Goal: Task Accomplishment & Management: Complete application form

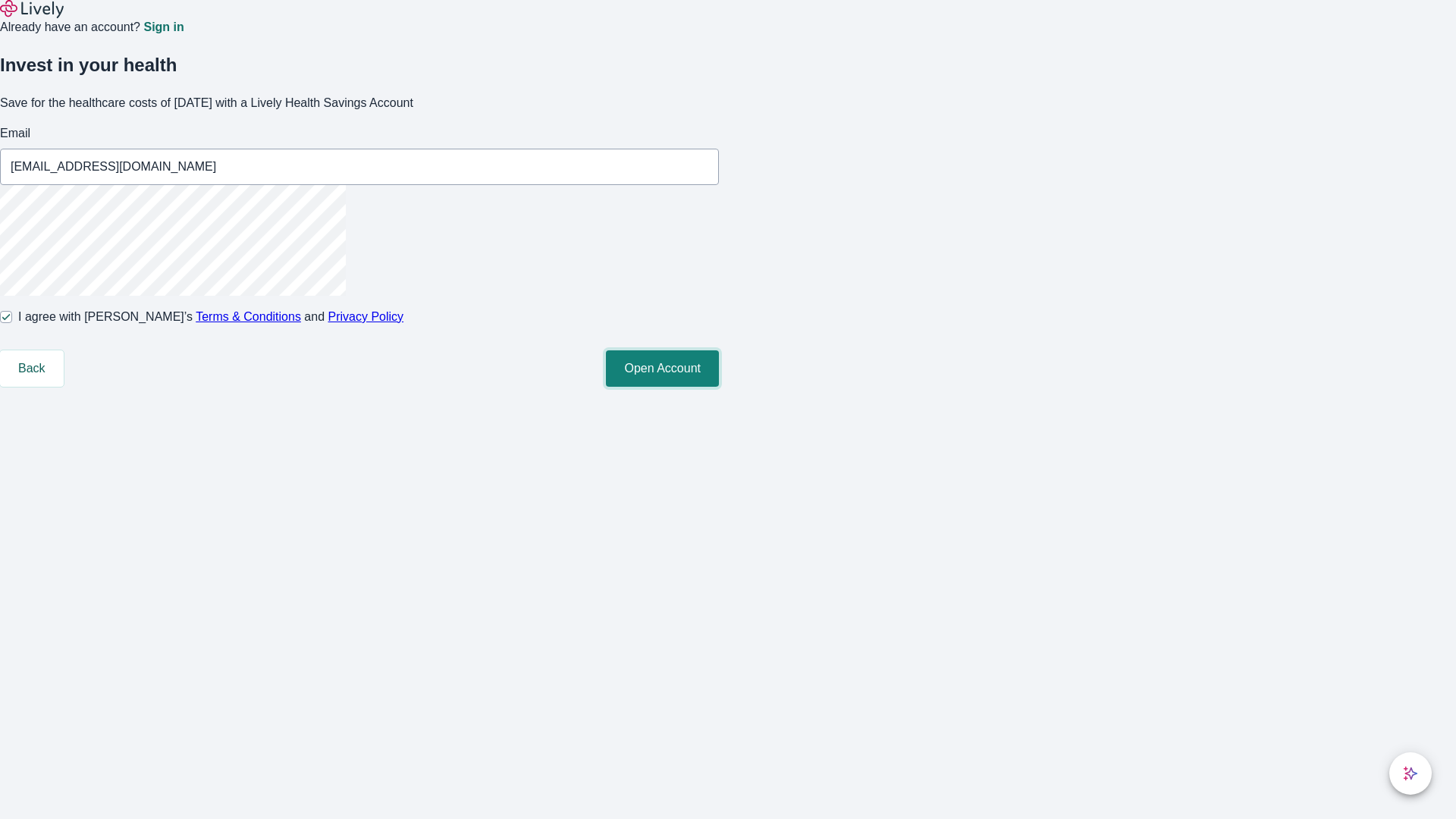
click at [719, 387] on button "Open Account" at bounding box center [662, 368] width 113 height 36
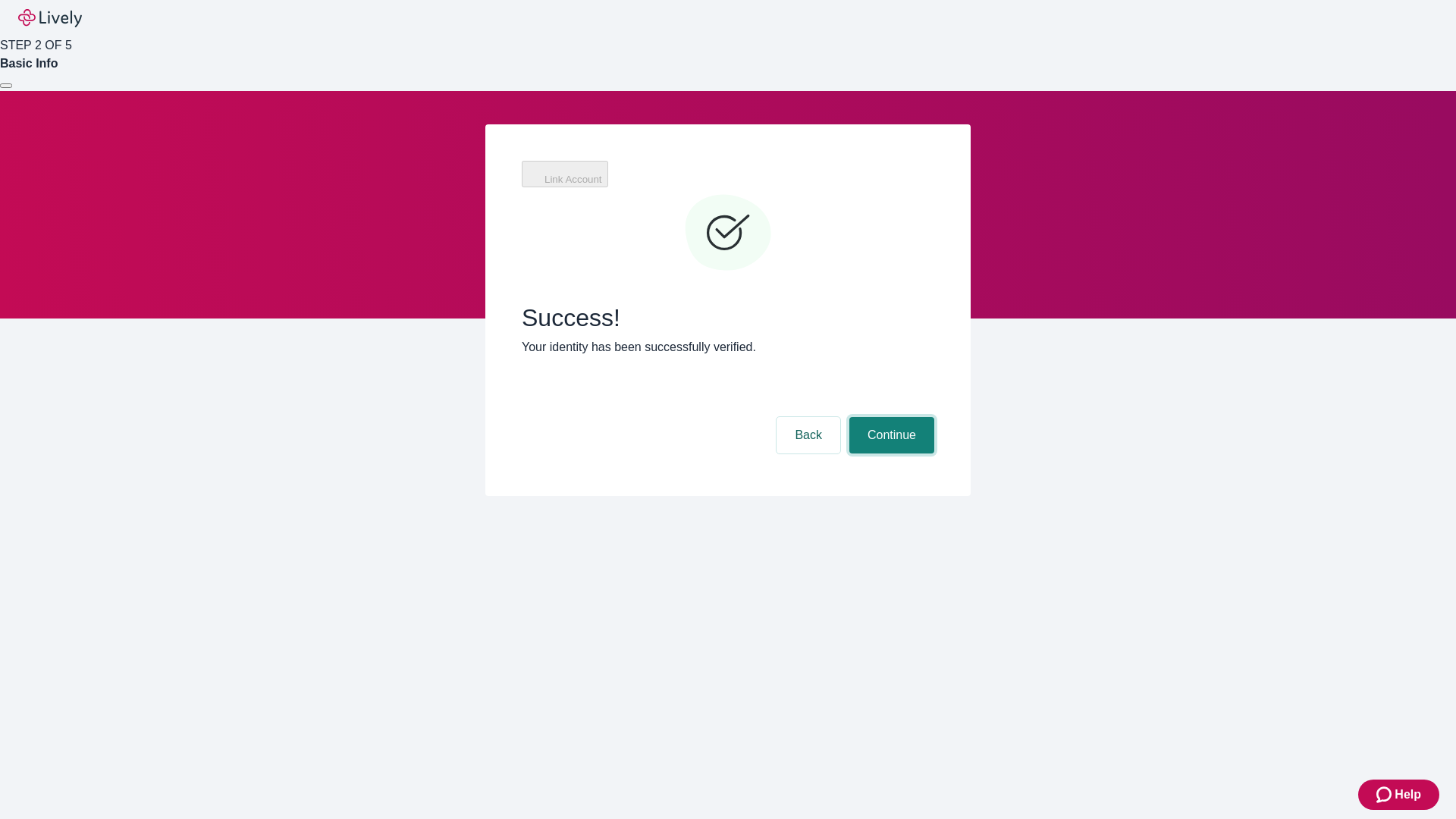
click at [934, 418] on button "Continue" at bounding box center [892, 435] width 85 height 36
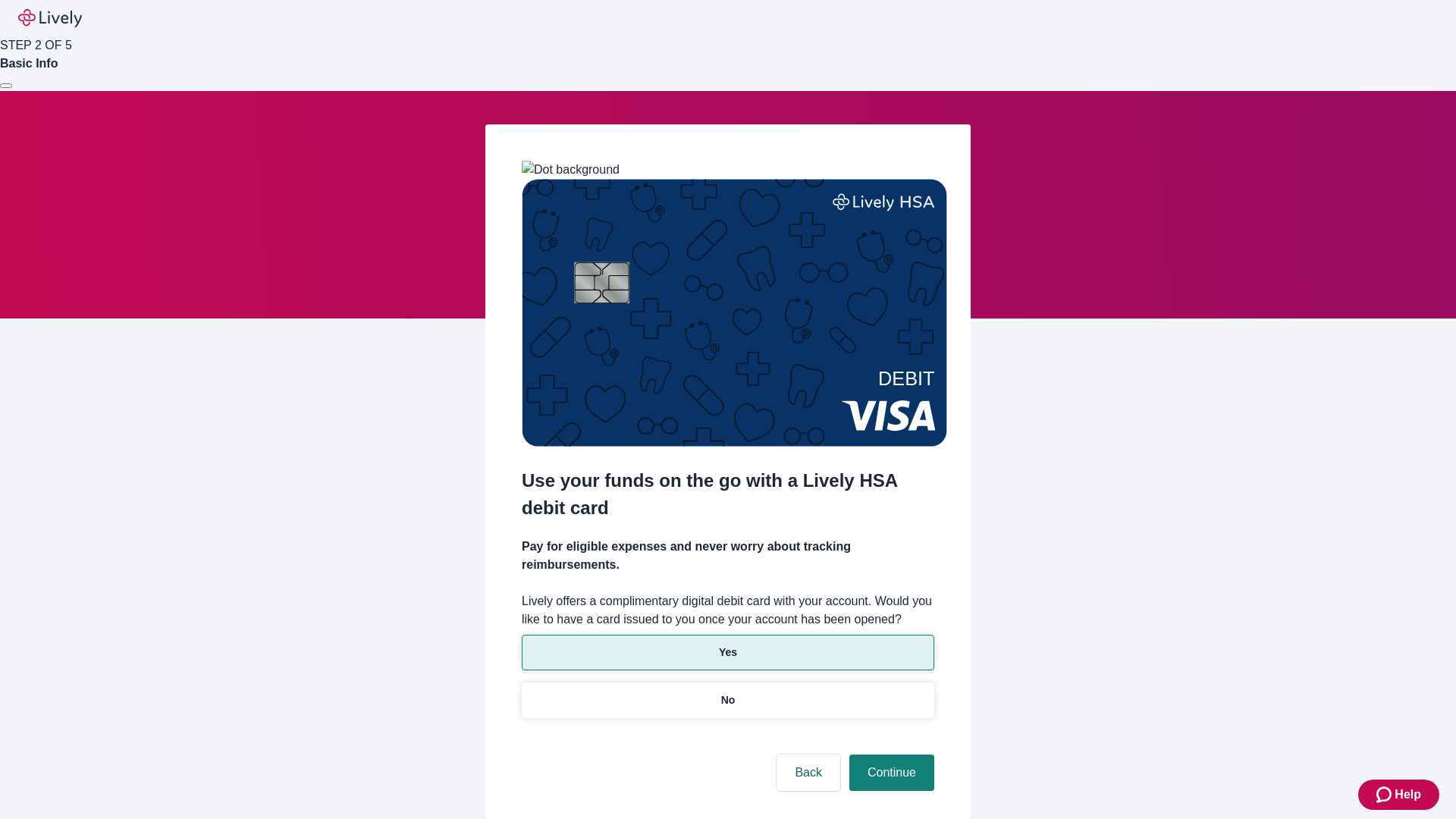
click at [728, 644] on p "Yes" at bounding box center [728, 652] width 18 height 16
click at [889, 755] on button "Continue" at bounding box center [892, 773] width 85 height 36
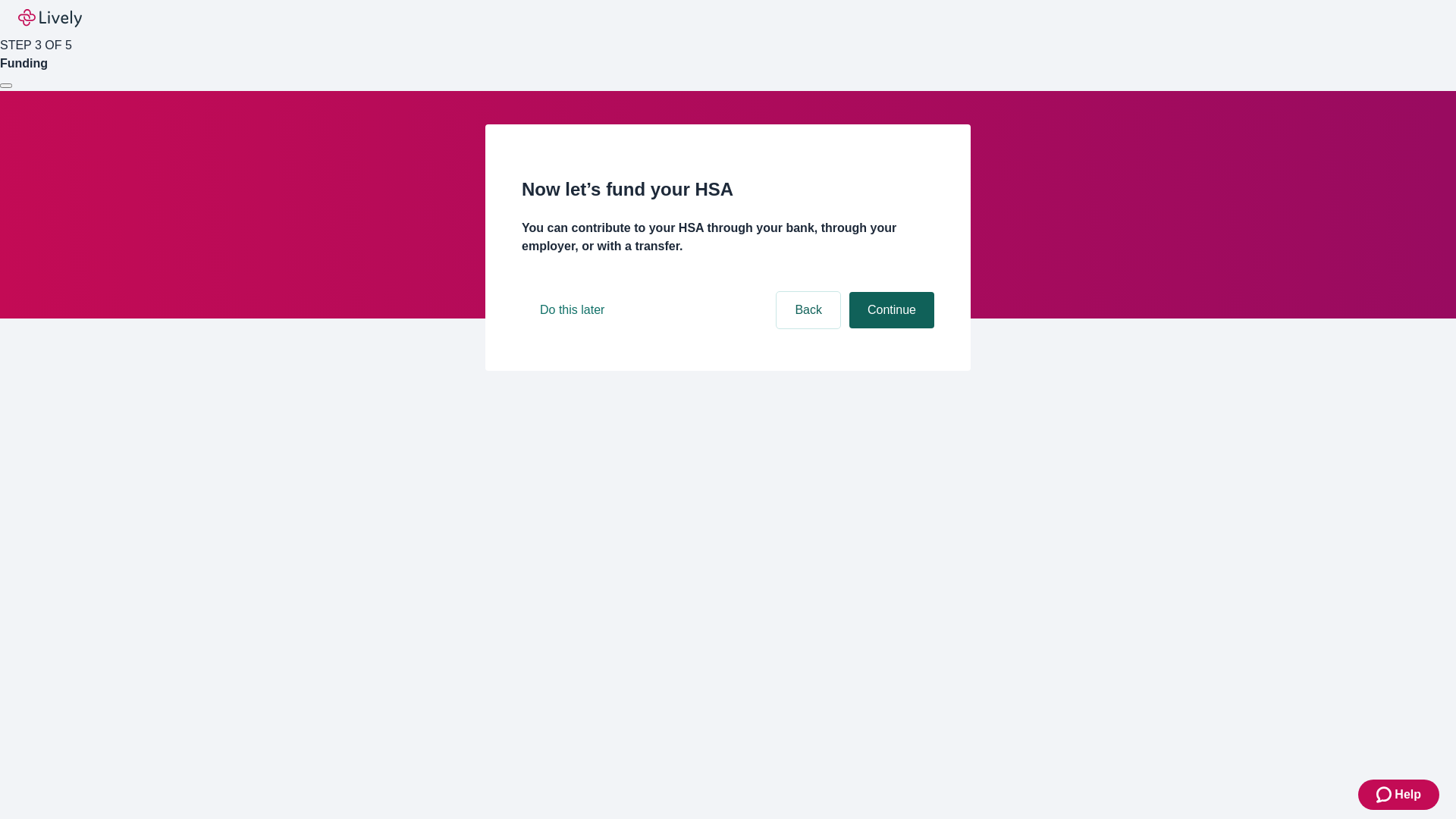
click at [889, 329] on button "Continue" at bounding box center [892, 309] width 85 height 36
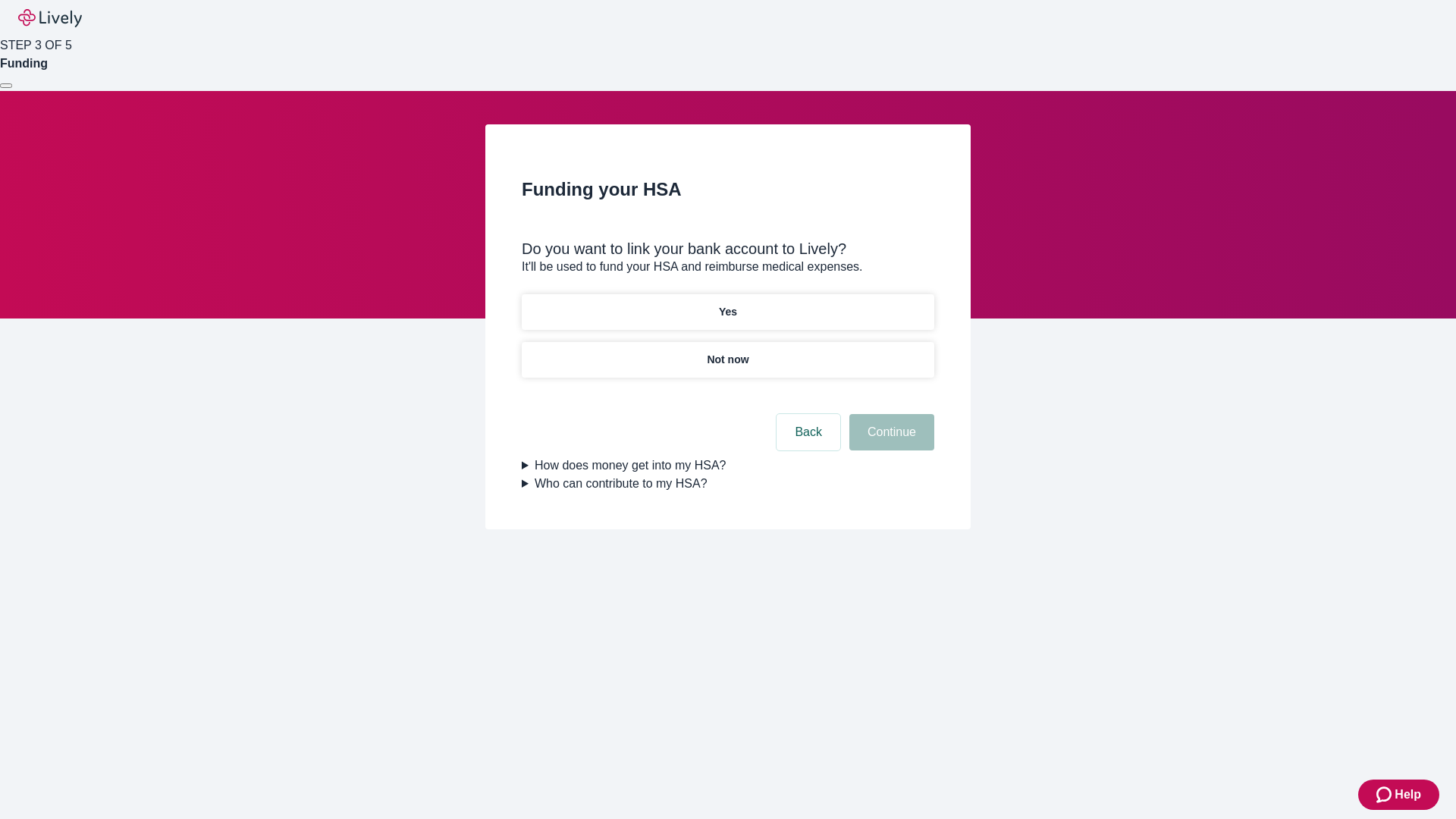
click at [728, 305] on p "Yes" at bounding box center [728, 313] width 18 height 16
click at [889, 414] on button "Continue" at bounding box center [892, 432] width 85 height 36
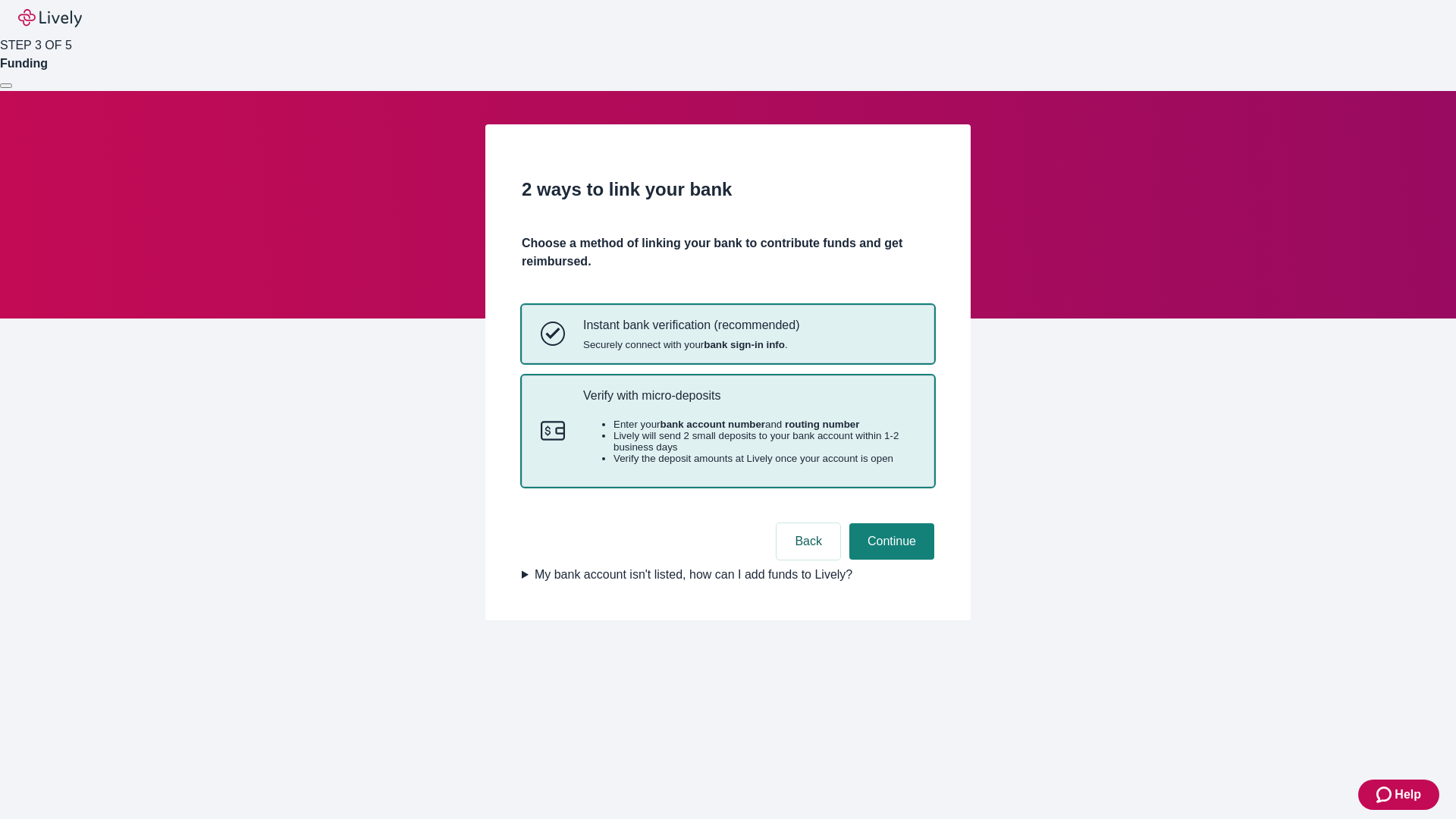
click at [748, 403] on p "Verify with micro-deposits" at bounding box center [749, 396] width 333 height 14
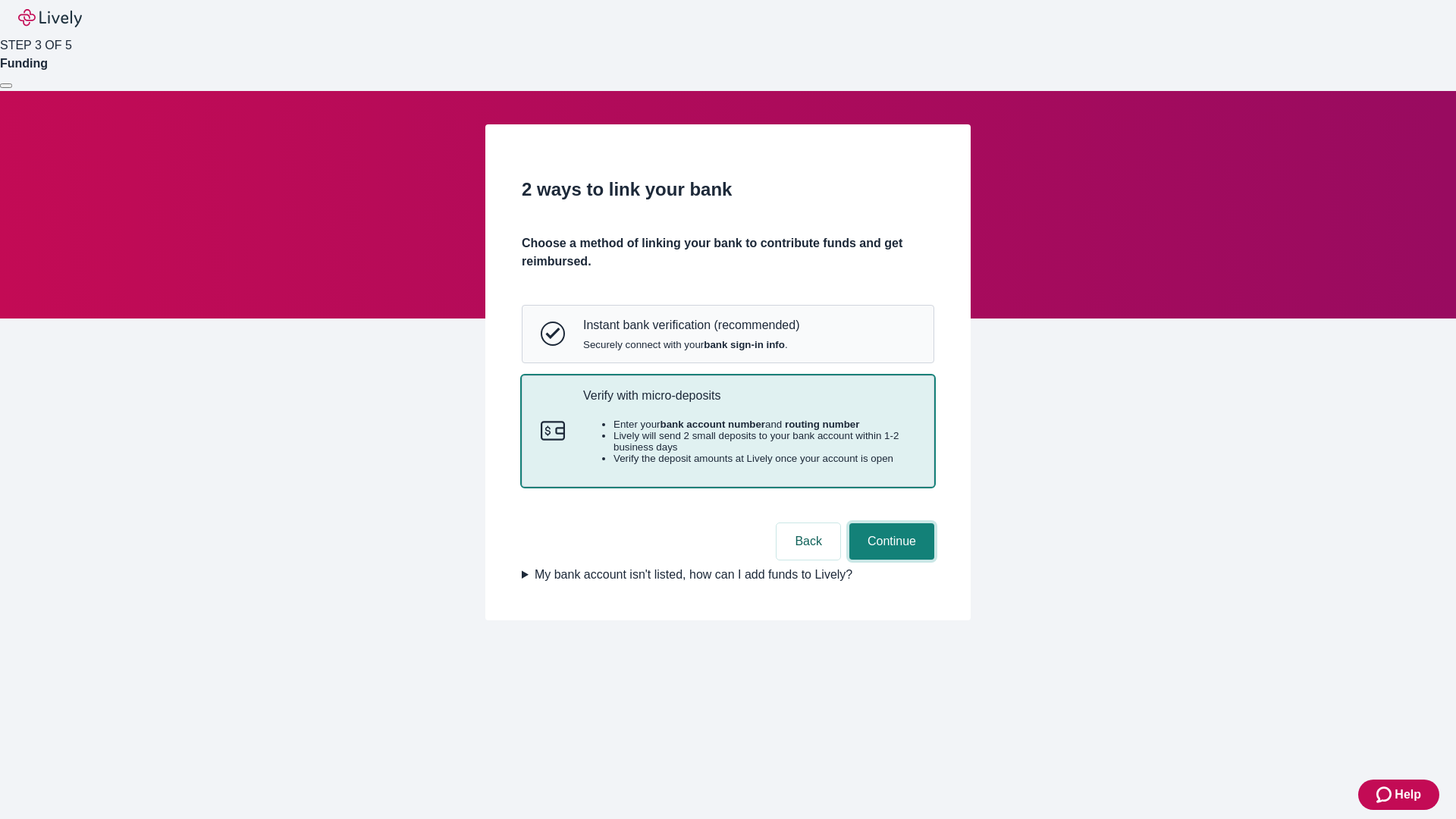
click at [889, 559] on button "Continue" at bounding box center [892, 541] width 85 height 36
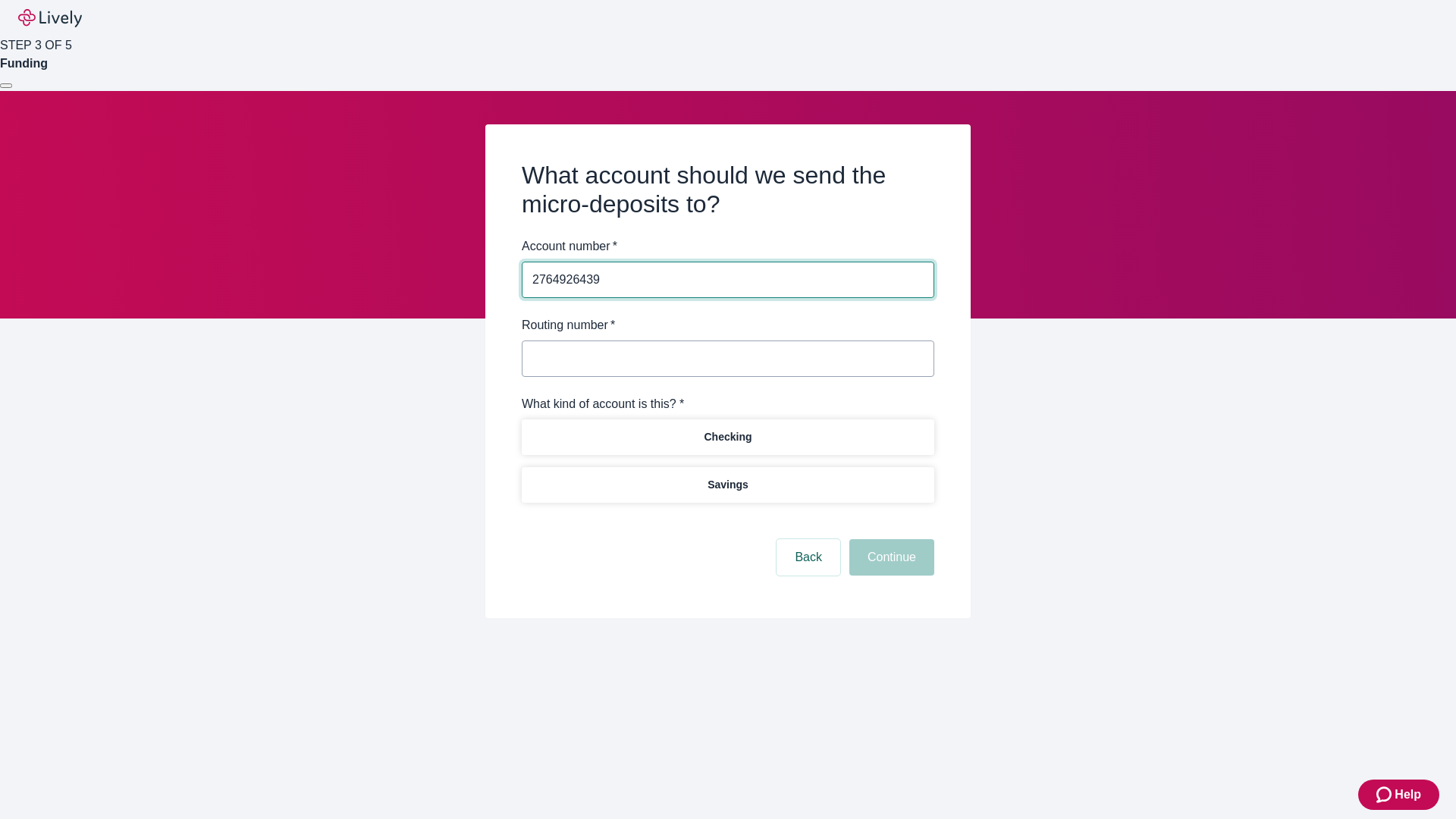
type input "2764926439"
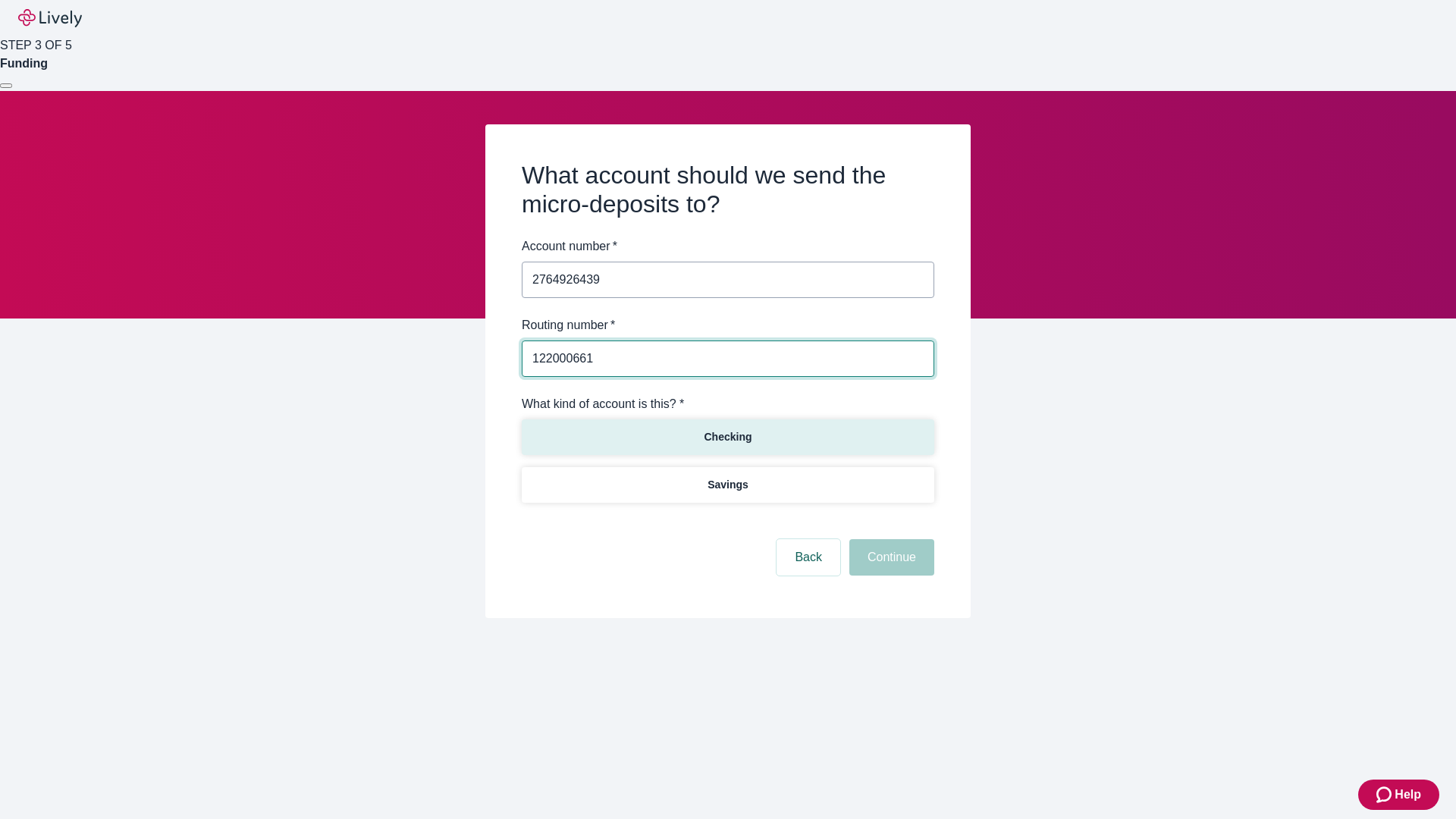
type input "122000661"
click at [728, 436] on p "Checking" at bounding box center [728, 438] width 48 height 16
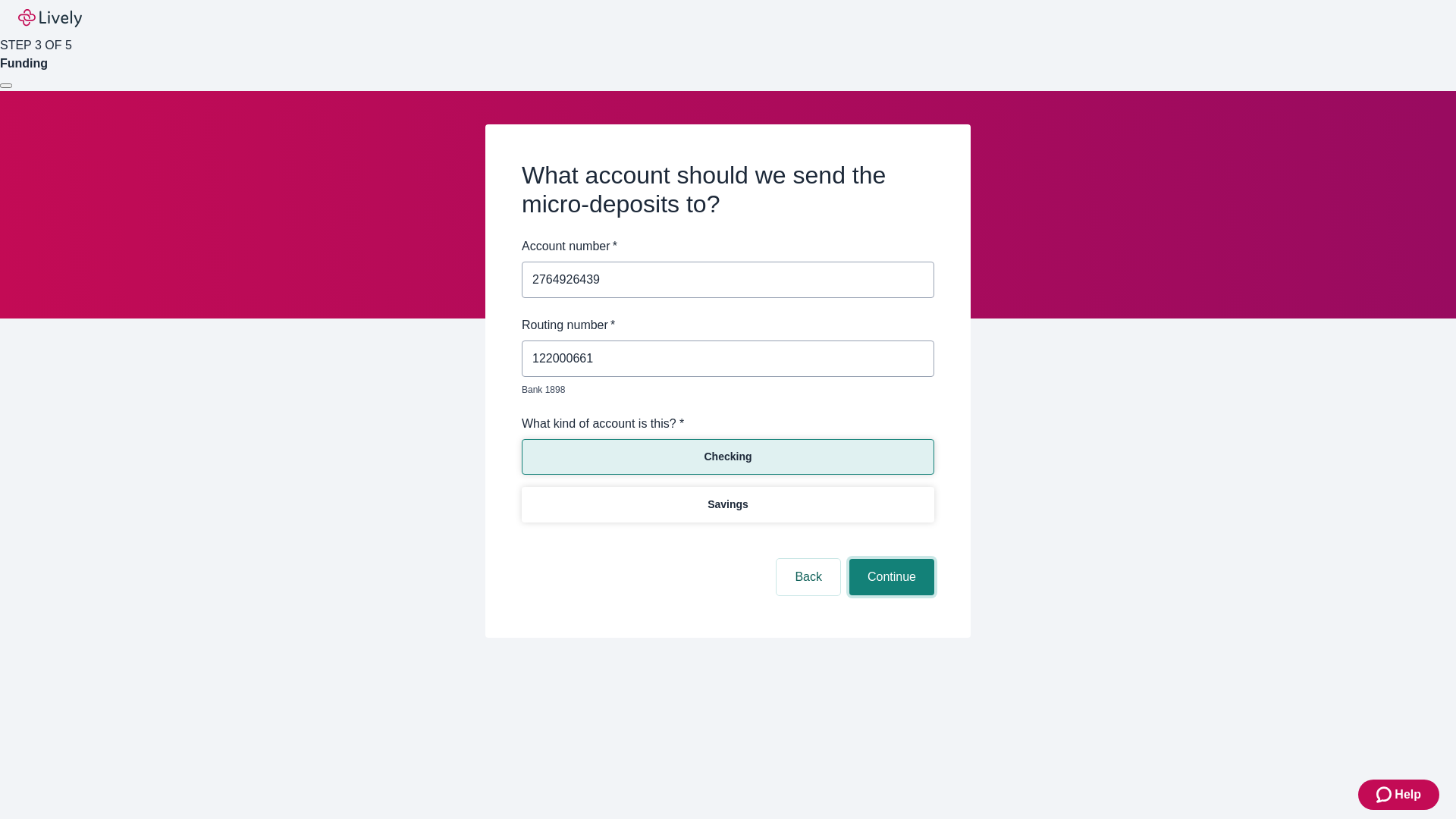
click at [889, 559] on button "Continue" at bounding box center [892, 577] width 85 height 36
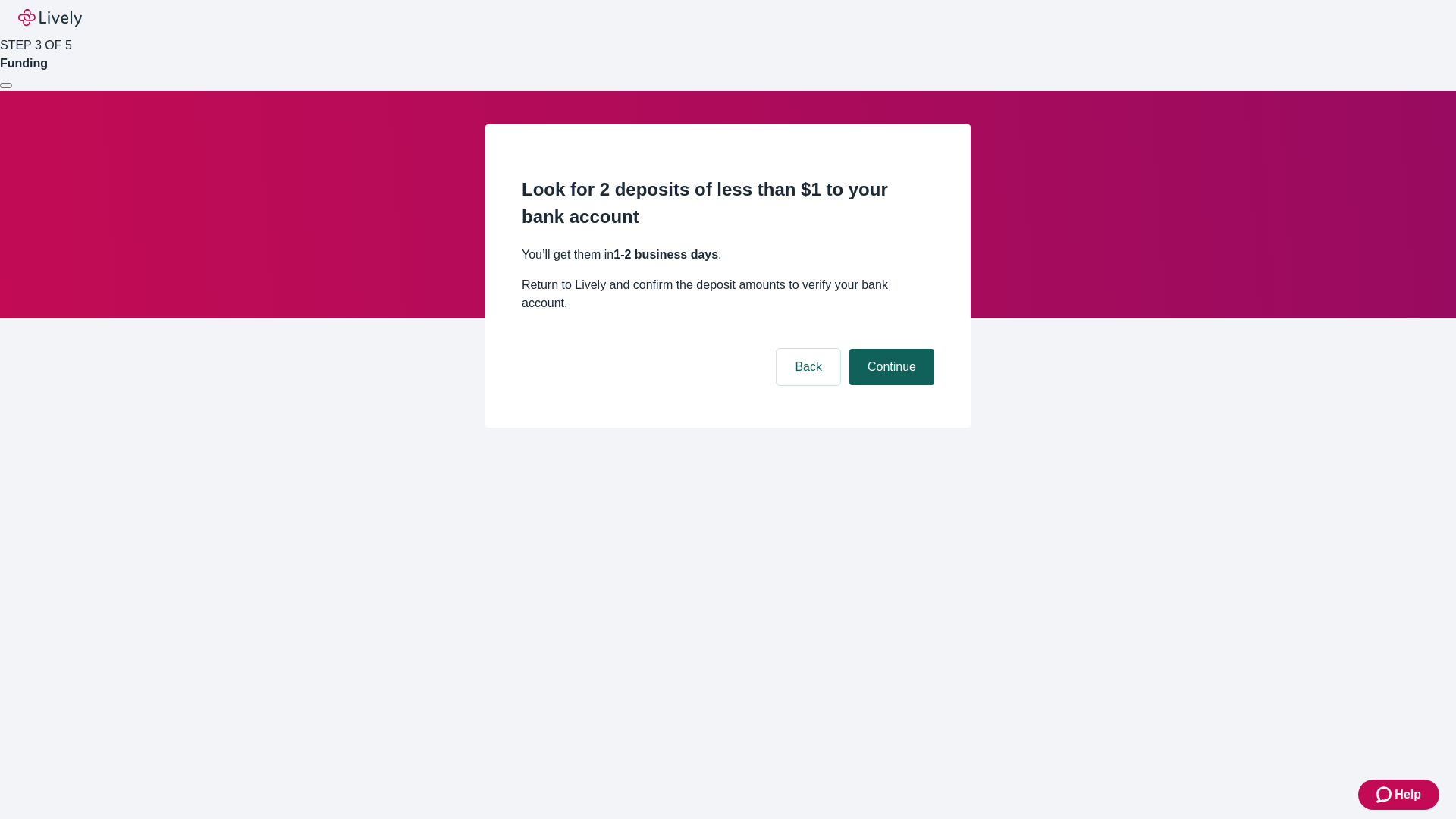
click at [889, 349] on button "Continue" at bounding box center [892, 366] width 85 height 36
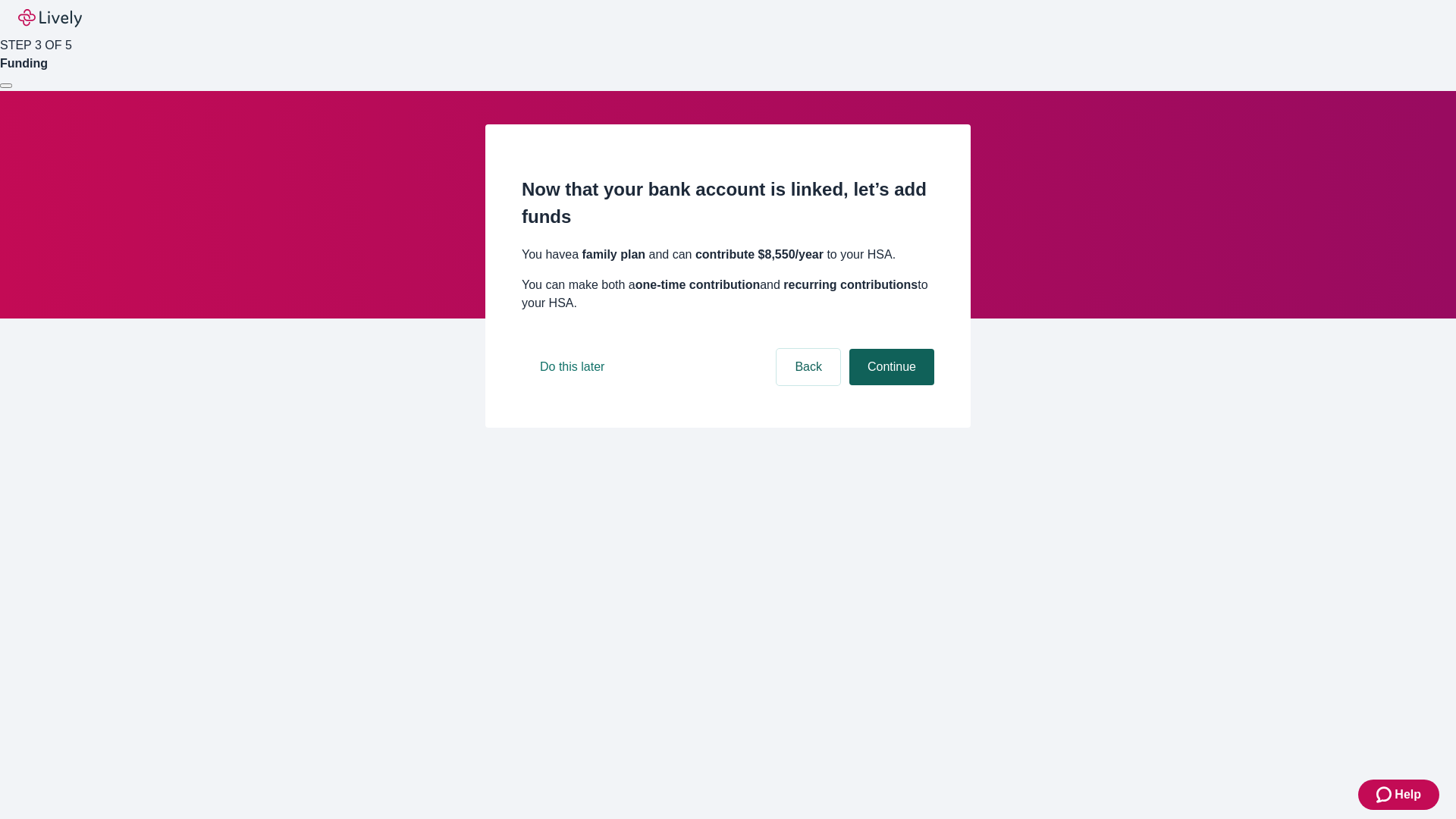
click at [889, 385] on button "Continue" at bounding box center [892, 366] width 85 height 36
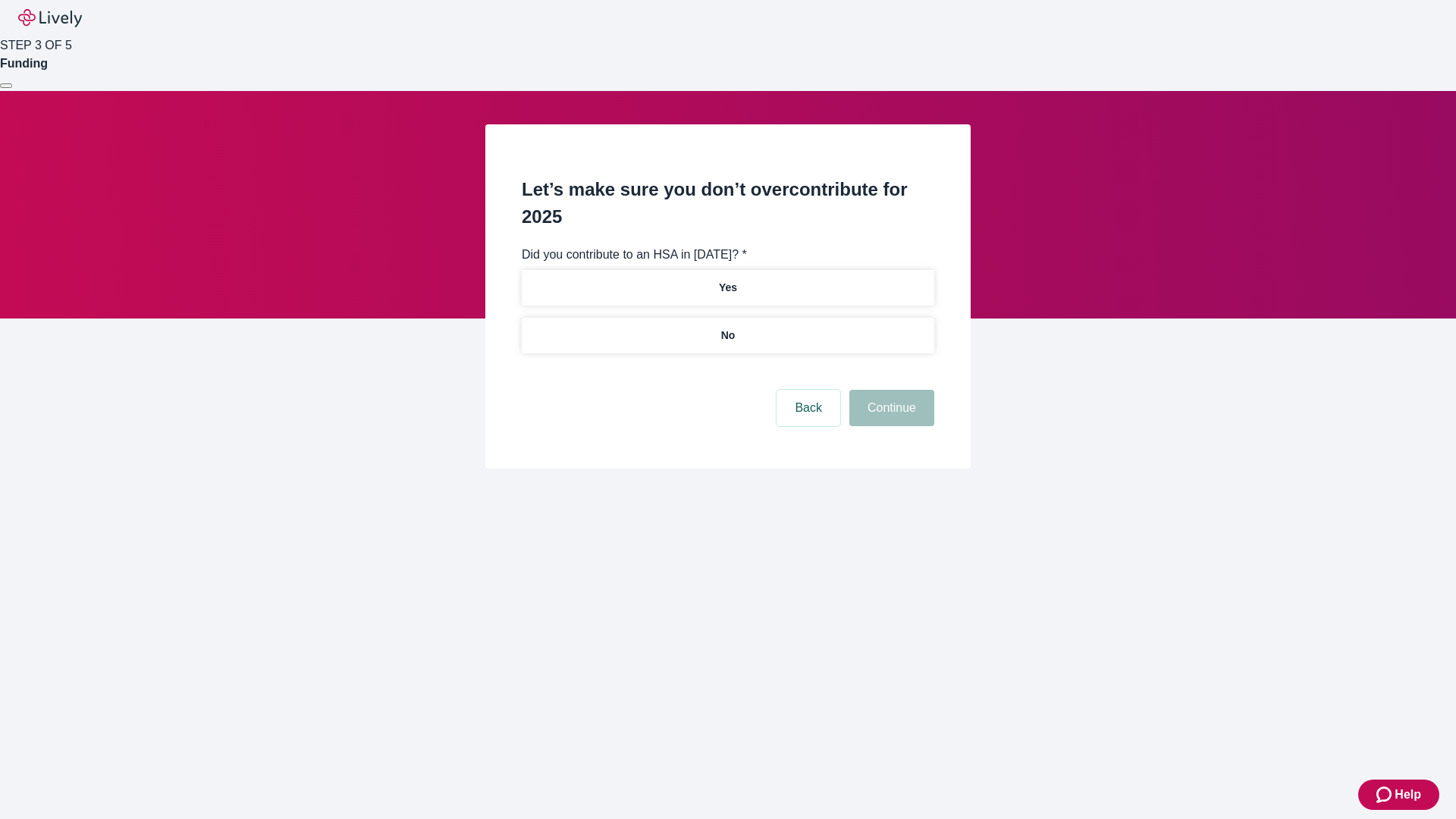
click at [728, 328] on p "No" at bounding box center [728, 336] width 14 height 16
click at [889, 389] on button "Continue" at bounding box center [892, 407] width 85 height 36
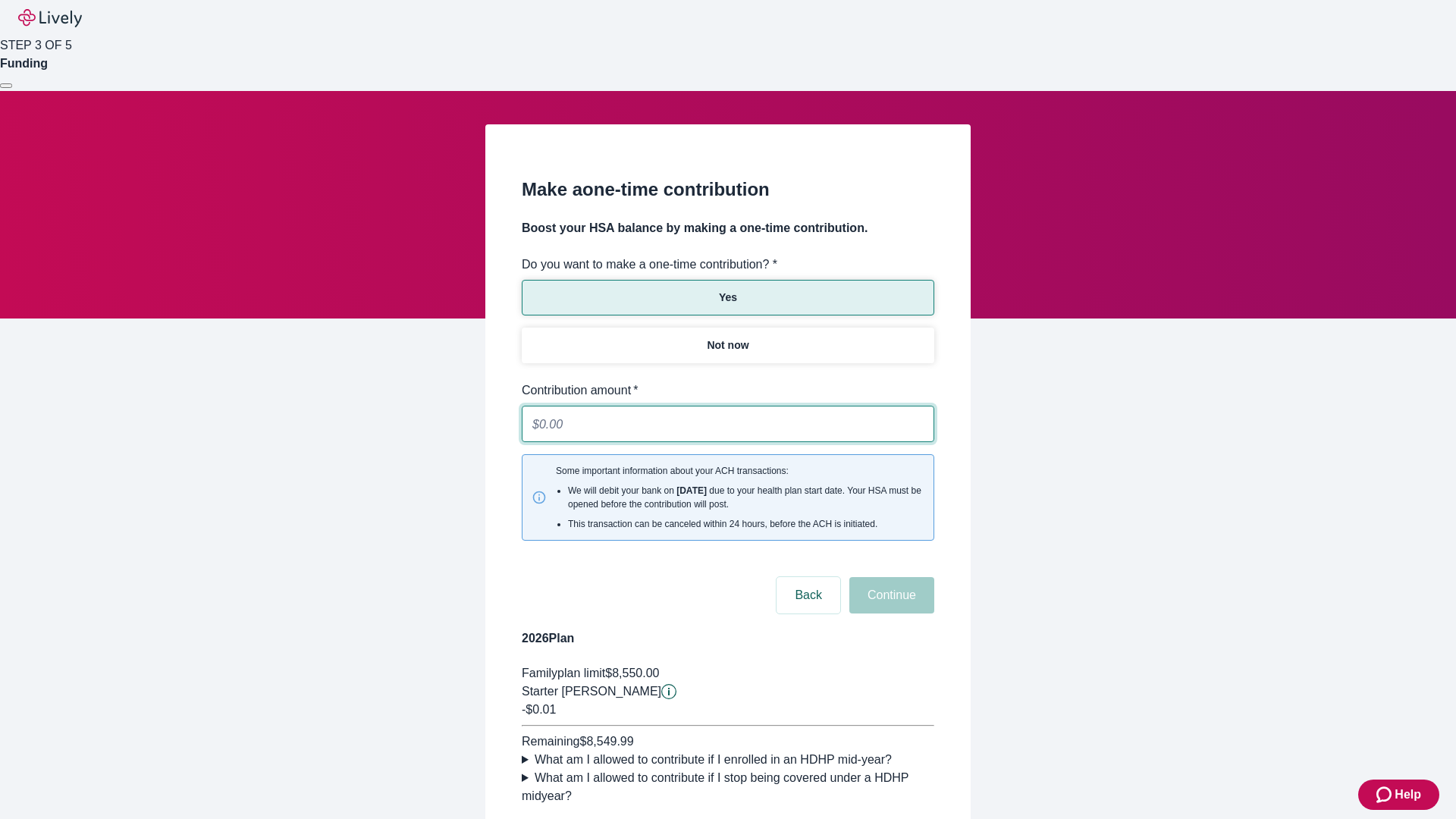
type input "0.01"
click at [889, 577] on button "Continue" at bounding box center [892, 595] width 85 height 36
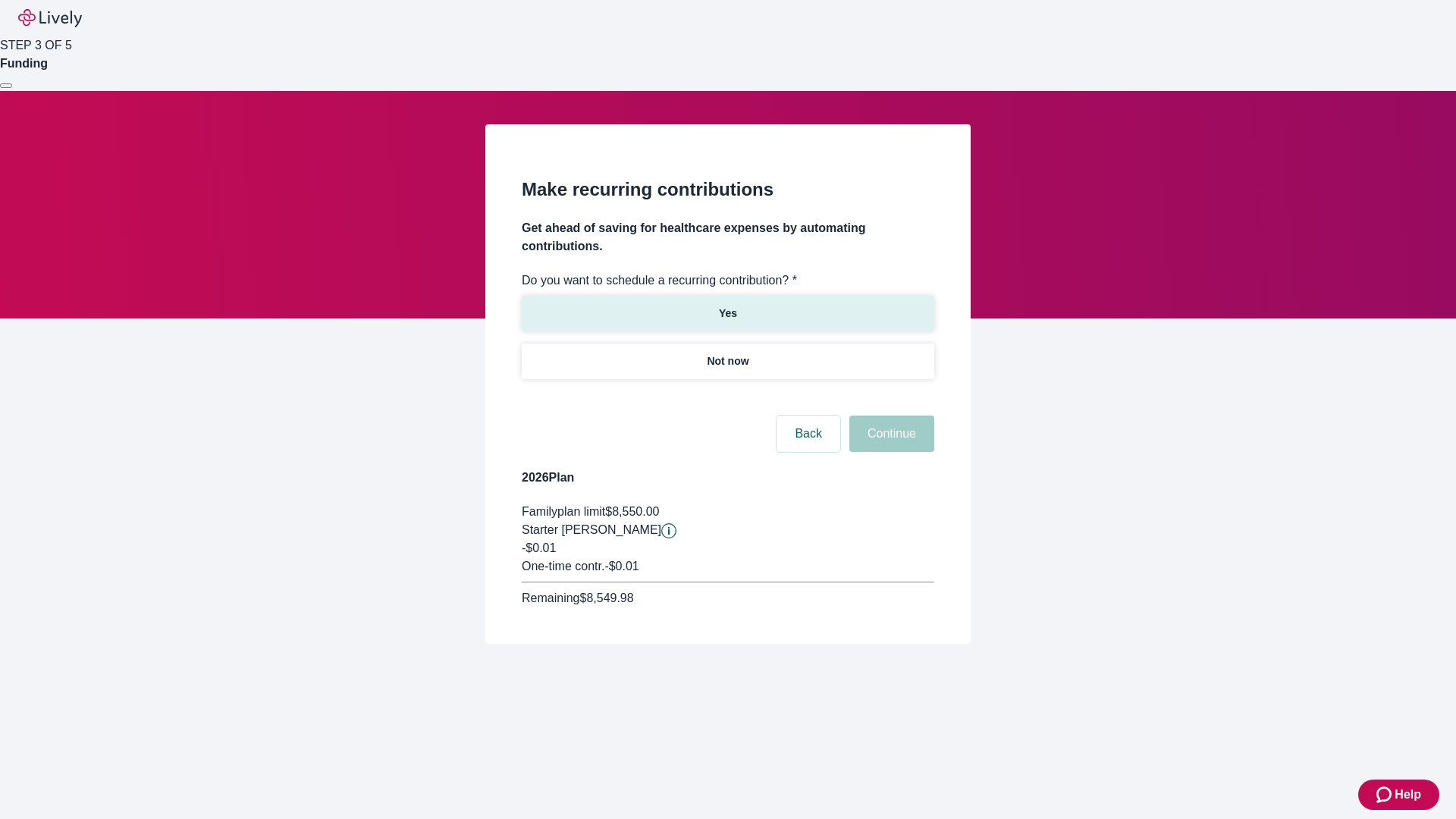
click at [728, 305] on p "Yes" at bounding box center [728, 313] width 18 height 16
click at [728, 397] on body "Help STEP 3 OF 5 Funding Make recurring contributions Get ahead of saving for h…" at bounding box center [728, 358] width 1456 height 716
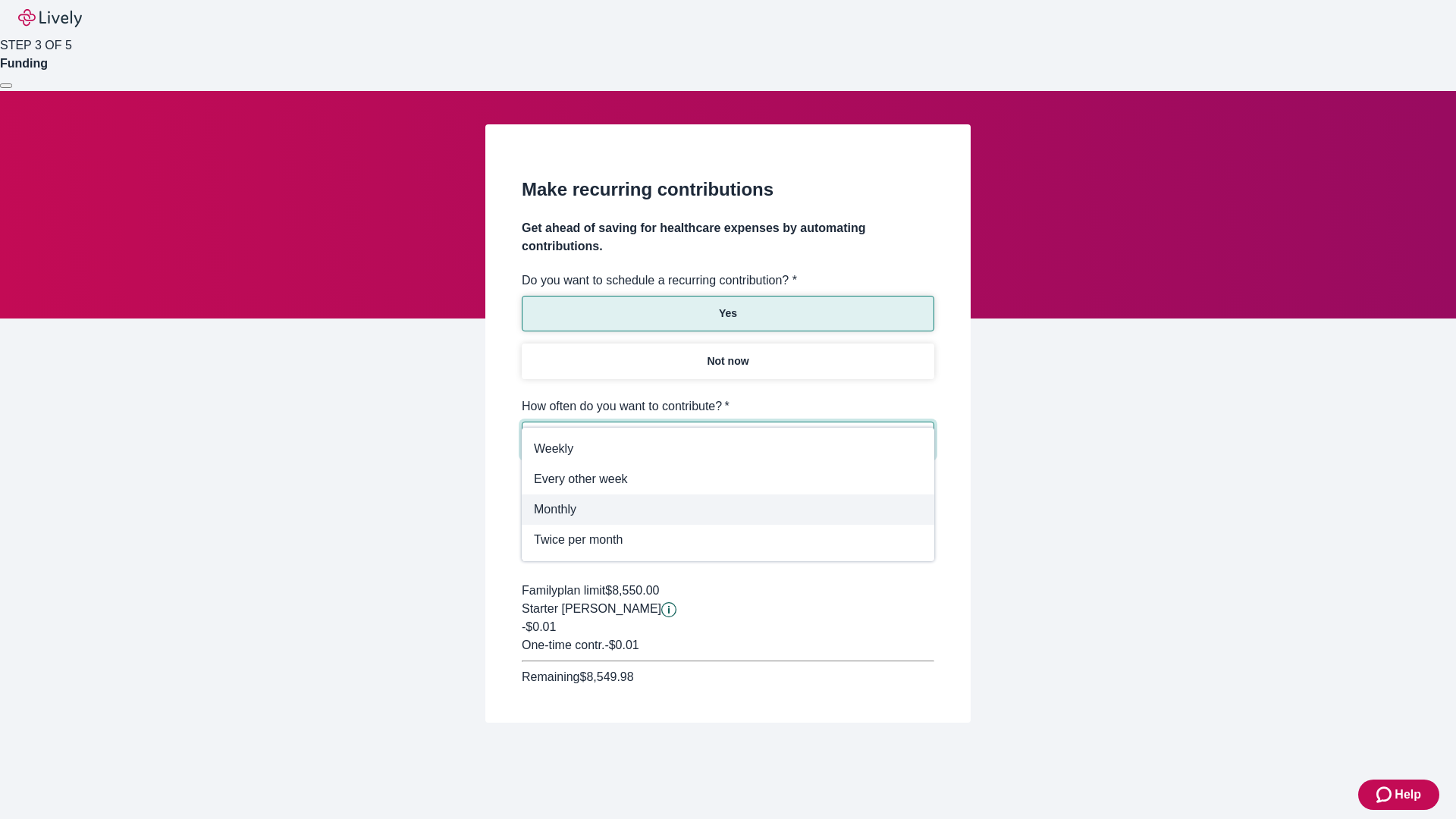
click at [728, 510] on span "Monthly" at bounding box center [728, 510] width 389 height 18
type input "Monthly"
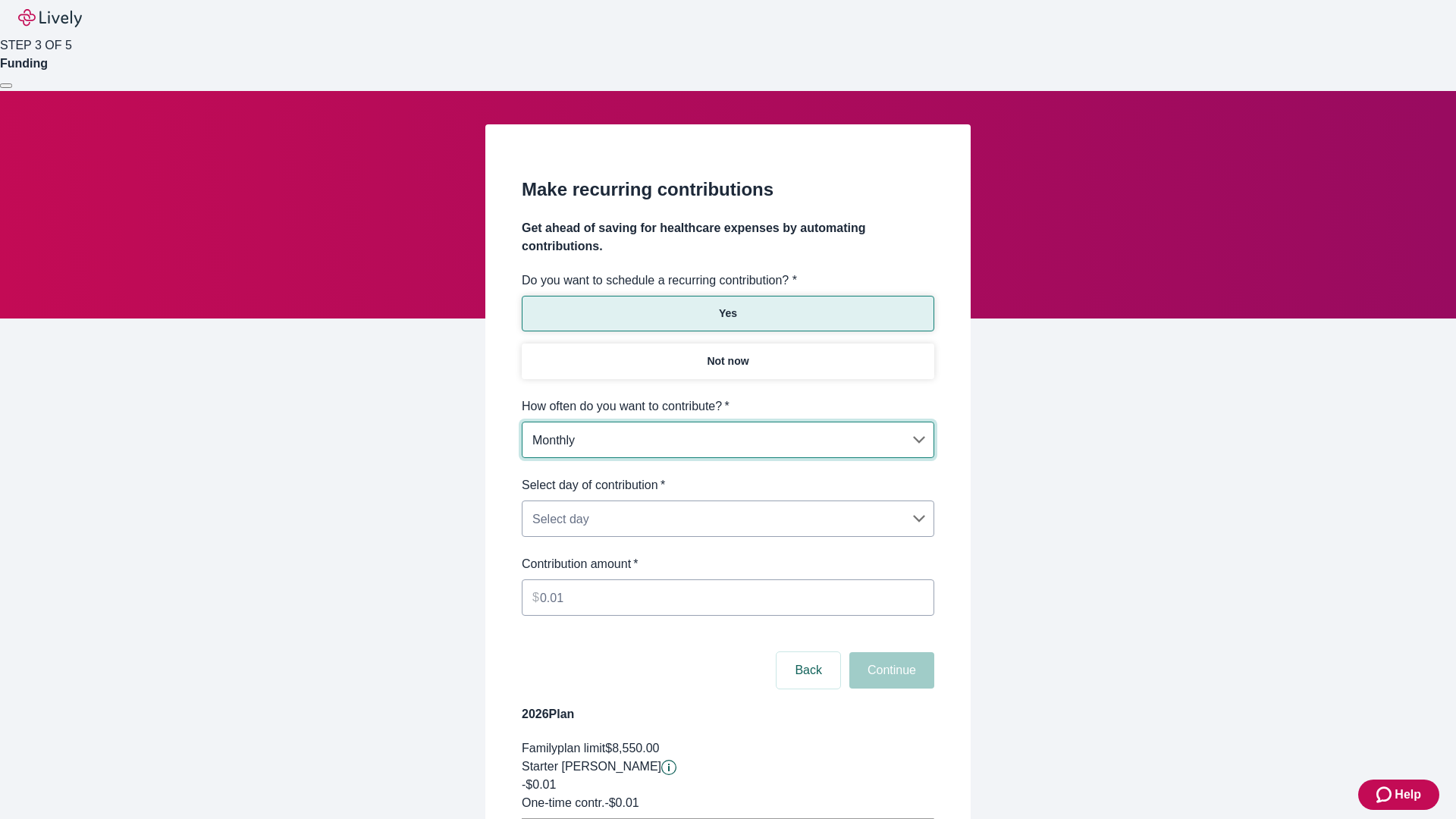
click at [728, 476] on body "Help STEP 3 OF 5 Funding Make recurring contributions Get ahead of saving for h…" at bounding box center [728, 477] width 1456 height 954
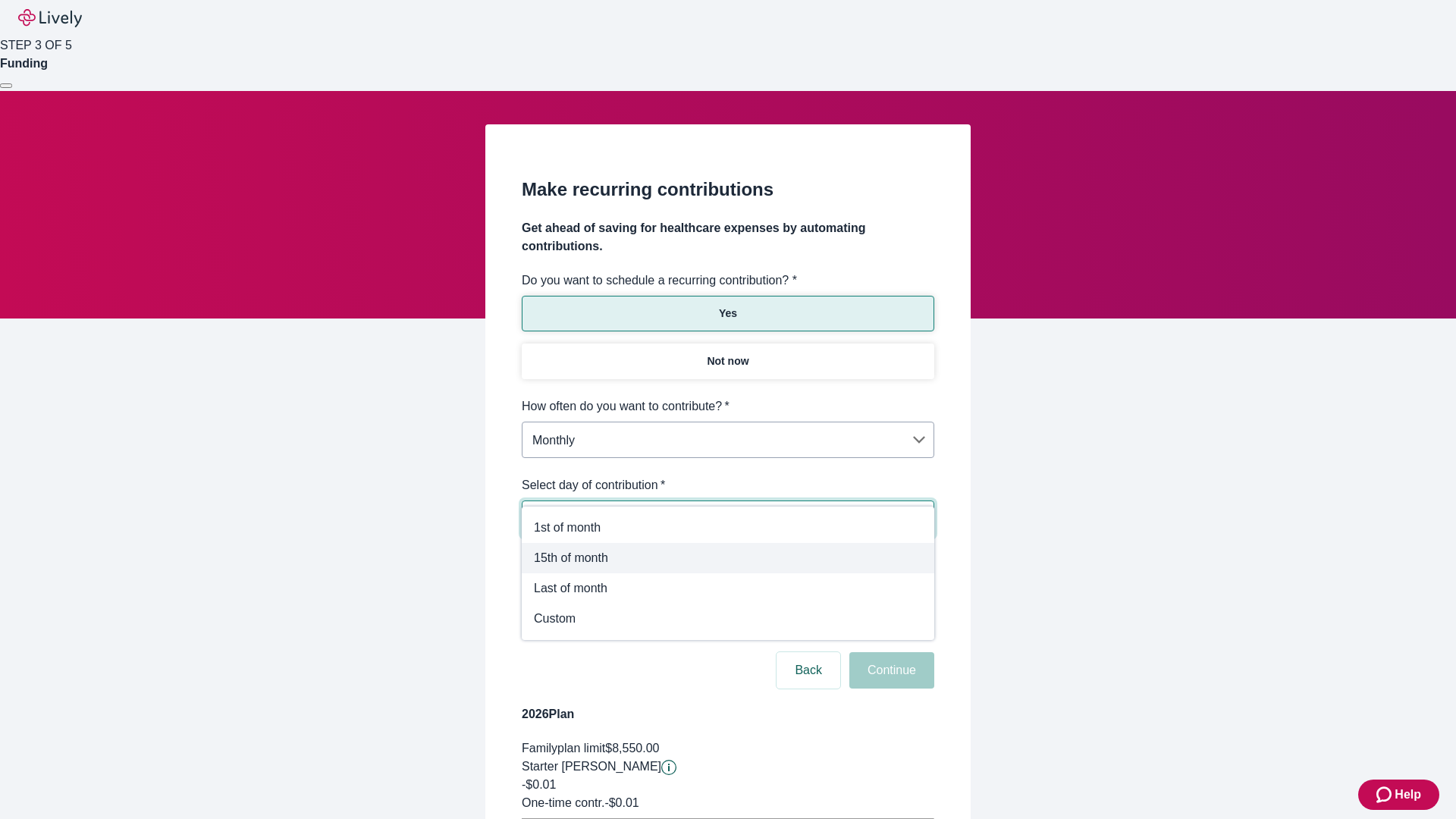
click at [728, 559] on span "15th of month" at bounding box center [728, 558] width 389 height 18
type input "Monthly15th"
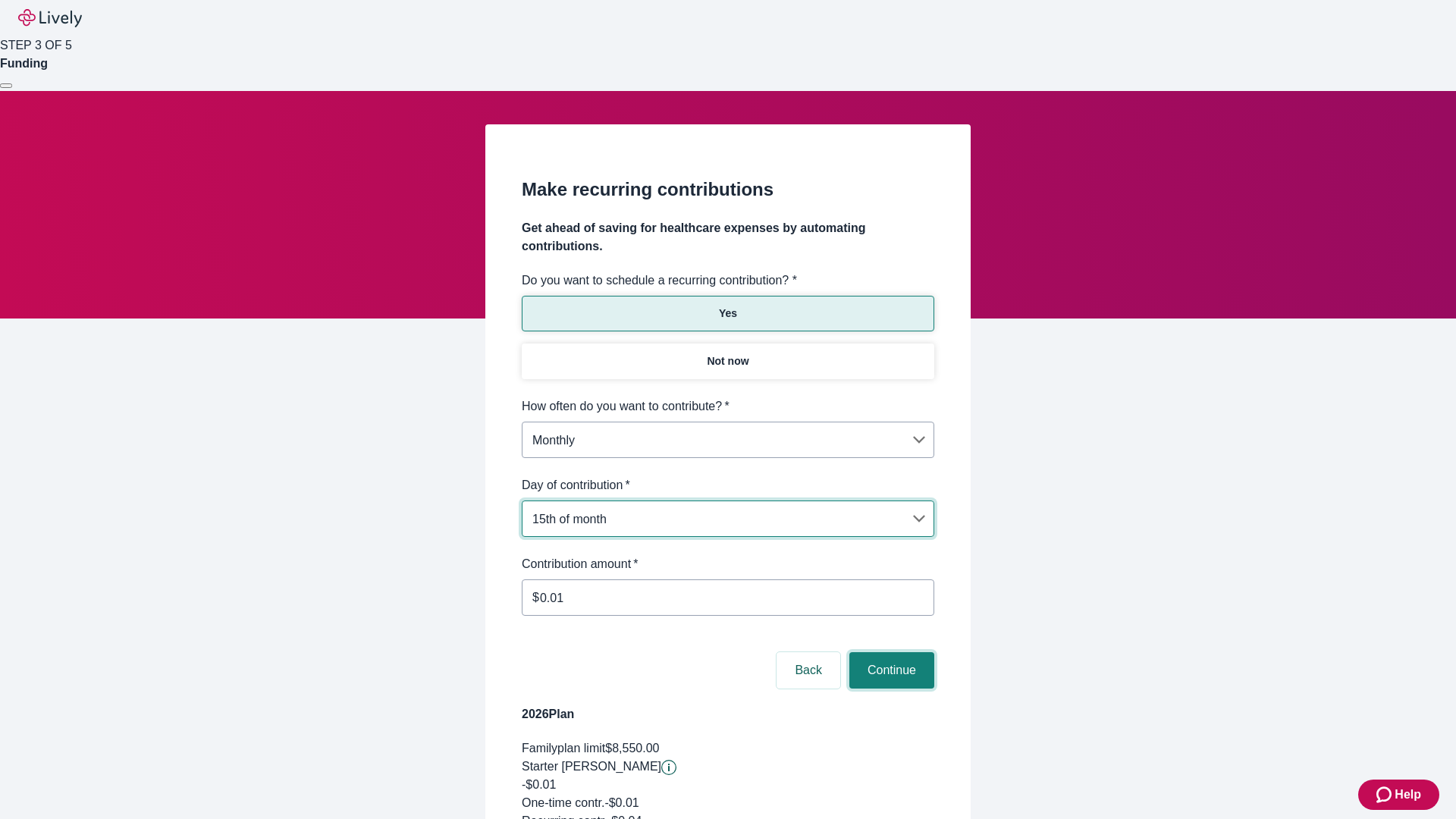
click at [889, 652] on button "Continue" at bounding box center [892, 670] width 85 height 36
